Goal: Navigation & Orientation: Find specific page/section

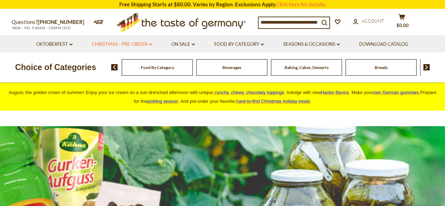
click at [149, 45] on icon "dropdown_arrow" at bounding box center [150, 44] width 3 height 2
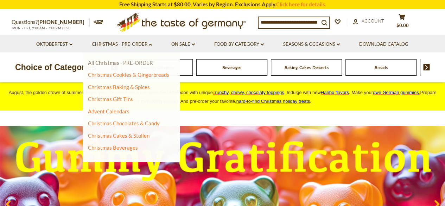
click at [108, 63] on link "All Christmas - PRE-ORDER" at bounding box center [120, 62] width 65 height 6
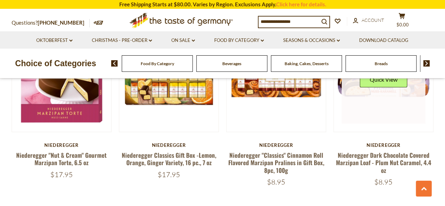
scroll to position [1654, 0]
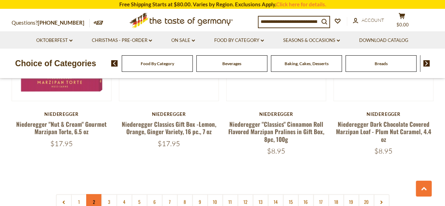
click at [91, 196] on link "2" at bounding box center [94, 202] width 16 height 16
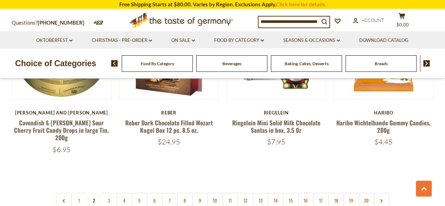
scroll to position [1682, 0]
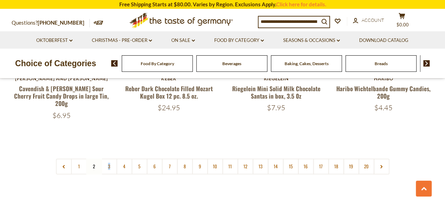
click at [110, 158] on link "3" at bounding box center [109, 166] width 16 height 16
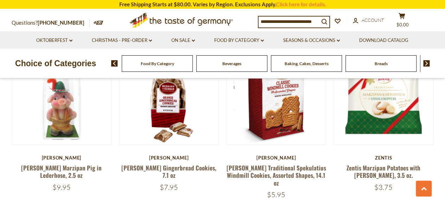
scroll to position [1119, 0]
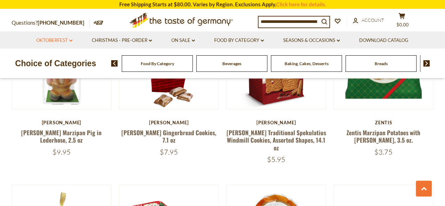
click at [55, 43] on link "Oktoberfest dropdown_arrow" at bounding box center [54, 41] width 36 height 8
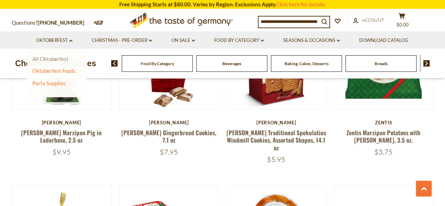
click at [51, 58] on link "All Oktoberfest" at bounding box center [50, 59] width 36 height 6
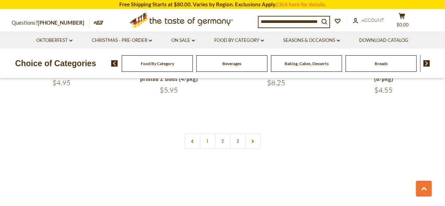
scroll to position [1759, 0]
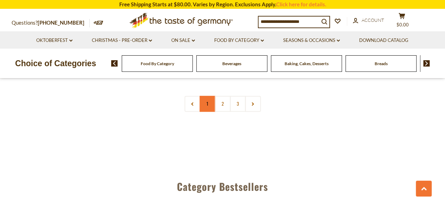
click at [210, 97] on link "1" at bounding box center [207, 104] width 16 height 16
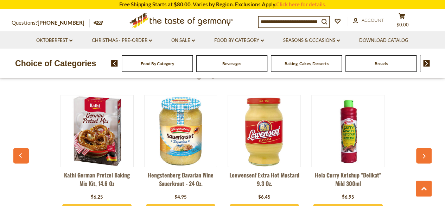
scroll to position [1858, 0]
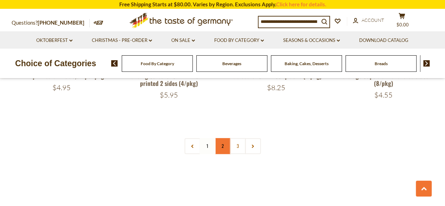
click at [221, 139] on link "2" at bounding box center [223, 146] width 16 height 16
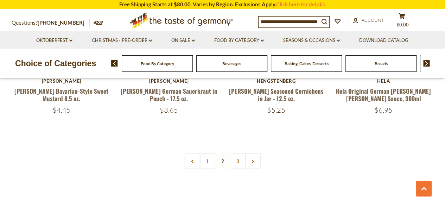
scroll to position [1682, 0]
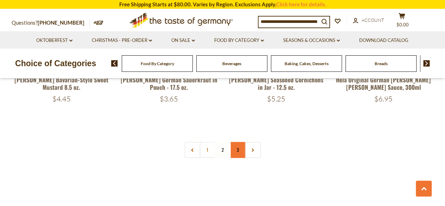
click at [241, 142] on link "3" at bounding box center [238, 150] width 16 height 16
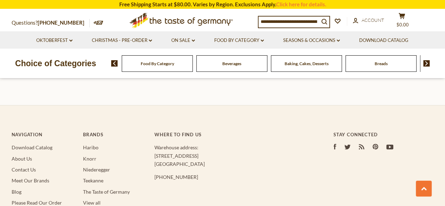
scroll to position [1822, 0]
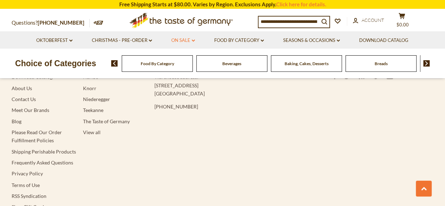
click at [194, 40] on icon "dropdown_arrow" at bounding box center [193, 40] width 3 height 2
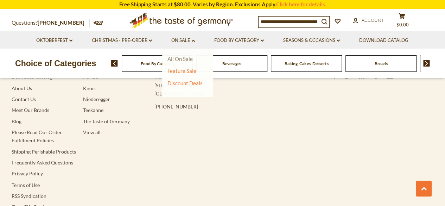
click at [187, 59] on link "All On Sale" at bounding box center [179, 59] width 25 height 6
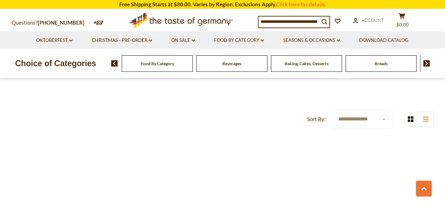
scroll to position [281, 0]
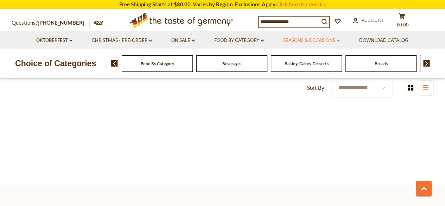
click at [340, 40] on icon "dropdown_arrow" at bounding box center [338, 40] width 3 height 2
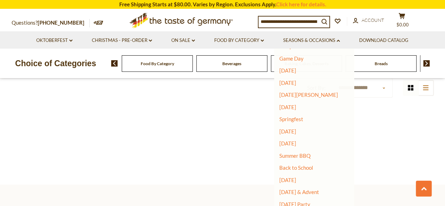
scroll to position [35, 0]
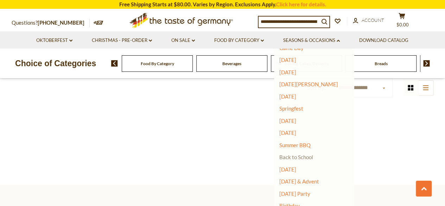
click at [294, 160] on link "Back to School" at bounding box center [296, 157] width 34 height 6
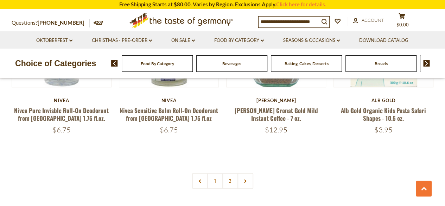
scroll to position [1689, 0]
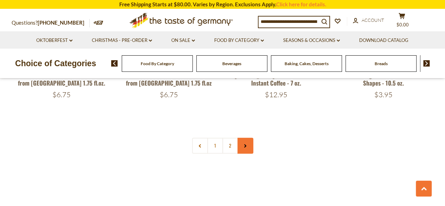
click at [250, 138] on link at bounding box center [245, 146] width 16 height 16
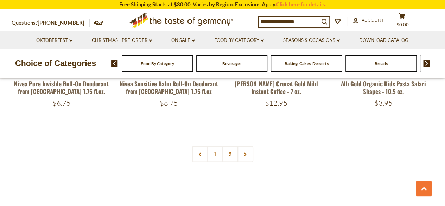
scroll to position [1677, 0]
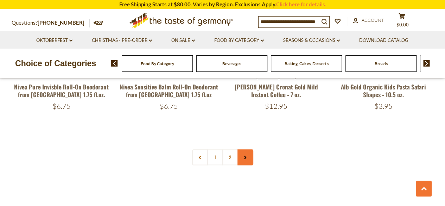
click at [248, 150] on link at bounding box center [245, 157] width 16 height 16
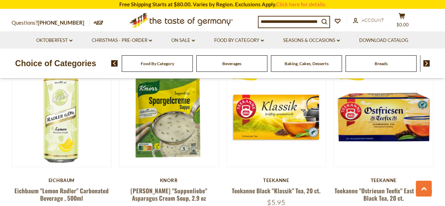
scroll to position [598, 0]
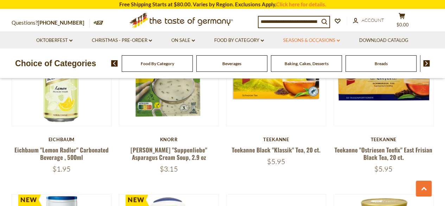
click at [339, 41] on icon at bounding box center [338, 40] width 3 height 2
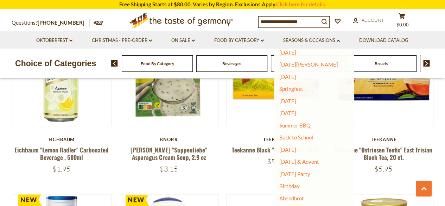
scroll to position [64, 0]
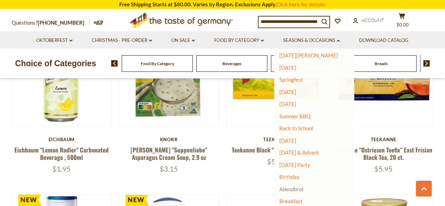
click at [300, 189] on link "Abendbrot" at bounding box center [291, 189] width 25 height 6
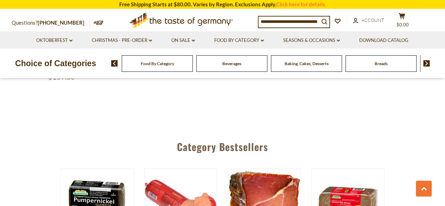
scroll to position [1618, 0]
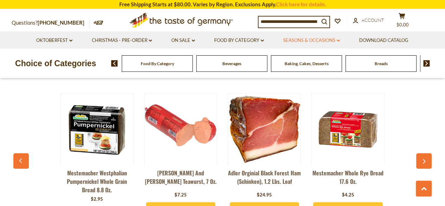
click at [340, 41] on icon "dropdown_arrow" at bounding box center [338, 40] width 3 height 2
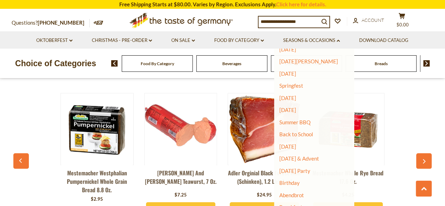
scroll to position [64, 0]
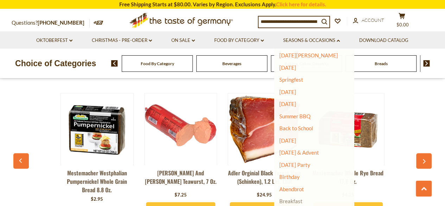
click at [295, 203] on link "Breakfast" at bounding box center [290, 201] width 23 height 6
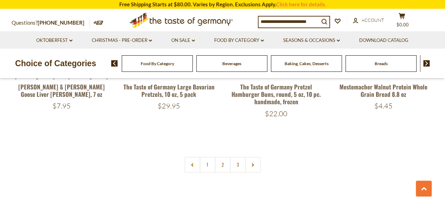
scroll to position [1724, 0]
